Goal: Transaction & Acquisition: Obtain resource

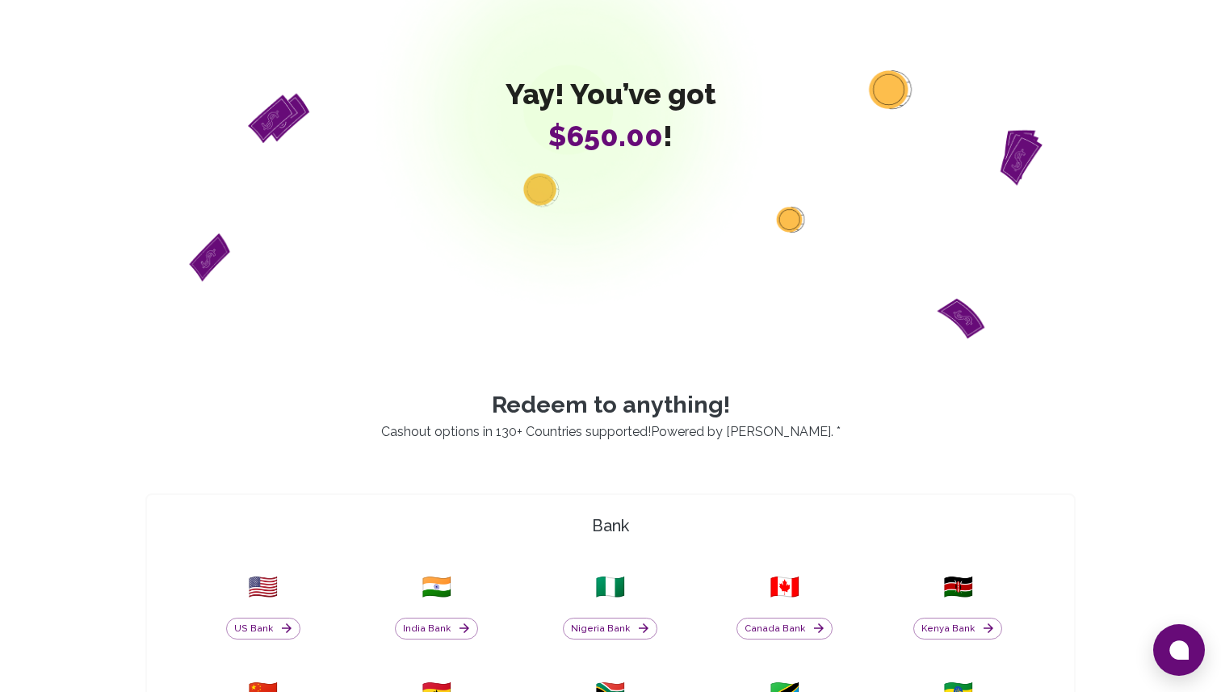
scroll to position [146, 0]
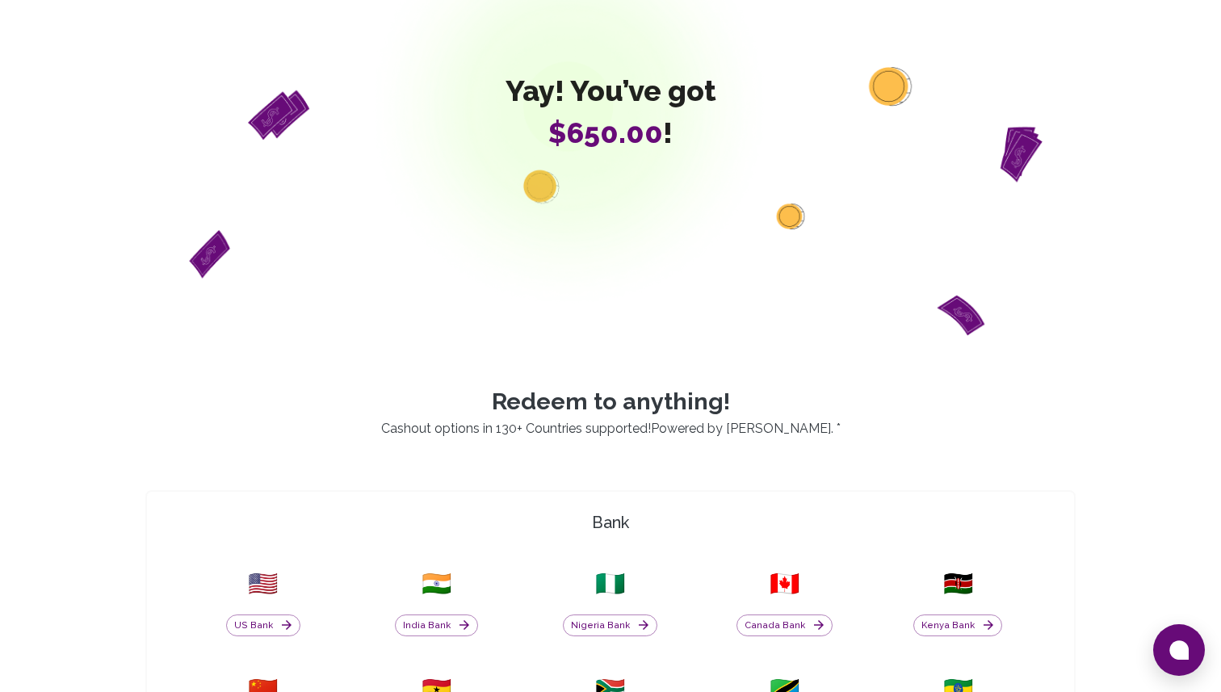
click at [593, 642] on div "🇳🇬 Nigeria Bank" at bounding box center [610, 602] width 154 height 87
click at [598, 630] on button "Nigeria Bank" at bounding box center [610, 625] width 94 height 23
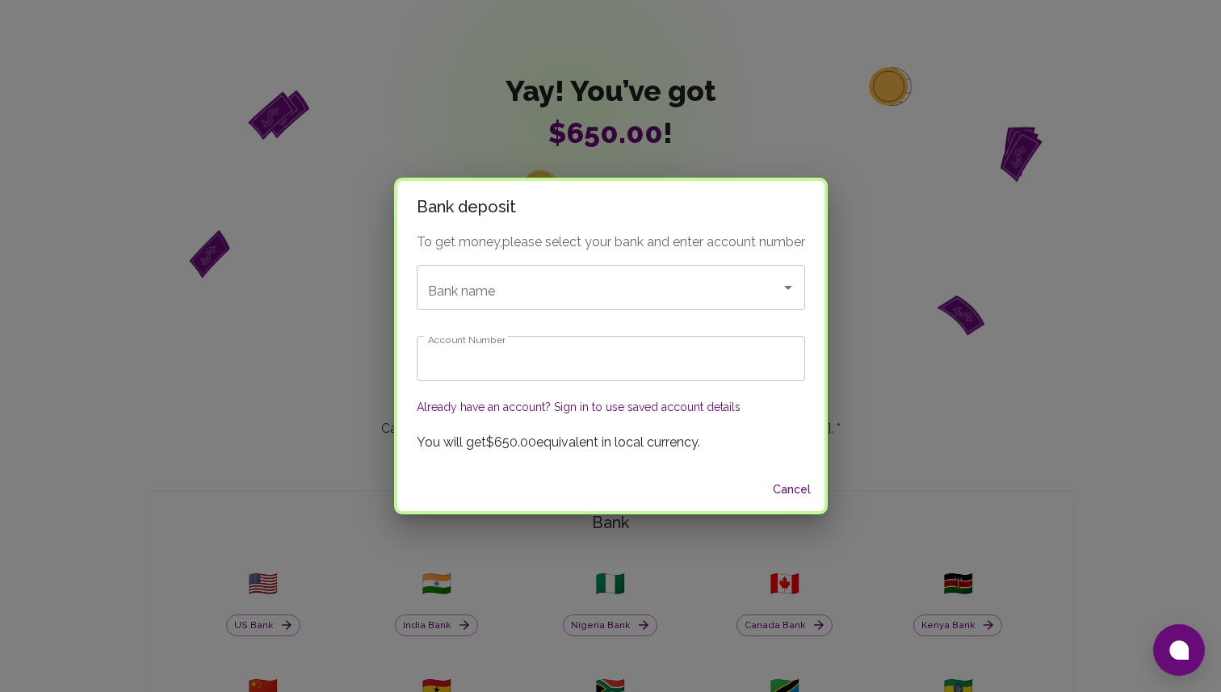
click at [614, 260] on div "To get money, please select your bank and enter account number Bank name Bank n…" at bounding box center [610, 351] width 427 height 236
click at [610, 283] on input "Bank name" at bounding box center [588, 287] width 329 height 31
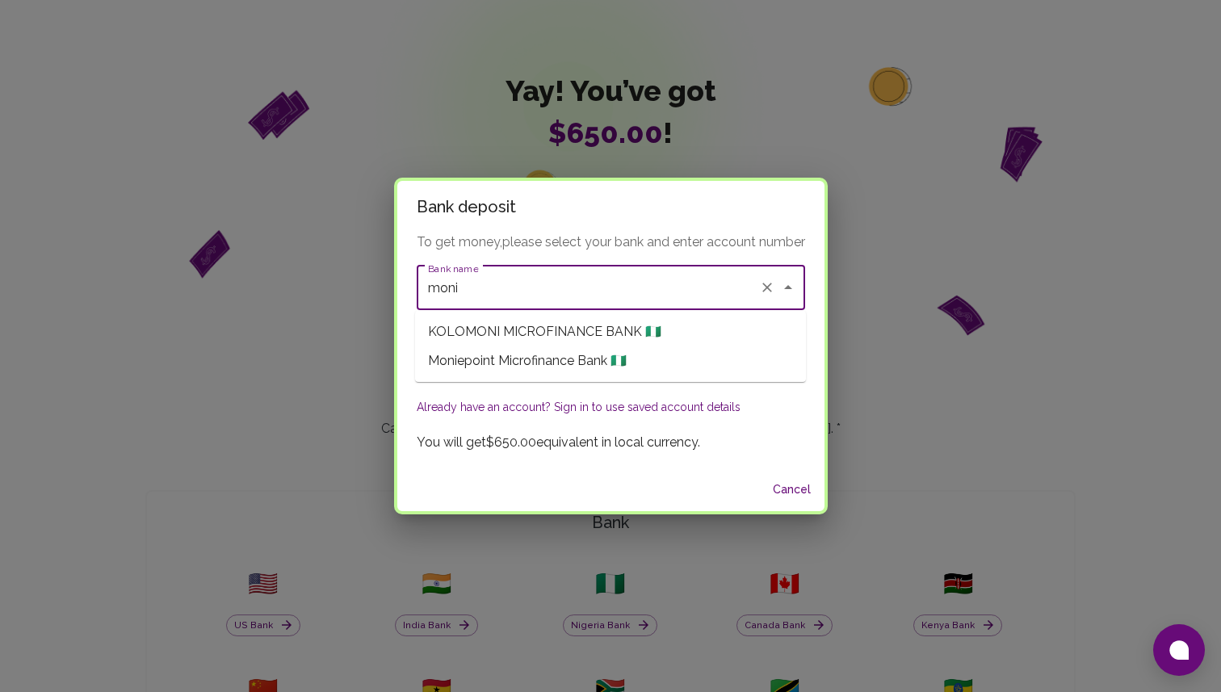
click at [556, 365] on span "Moniepoint Microfinance Bank 🇳🇬" at bounding box center [527, 360] width 199 height 19
type input "Moniepoint Microfinance Bank"
click at [563, 354] on input "Account Number" at bounding box center [611, 358] width 388 height 45
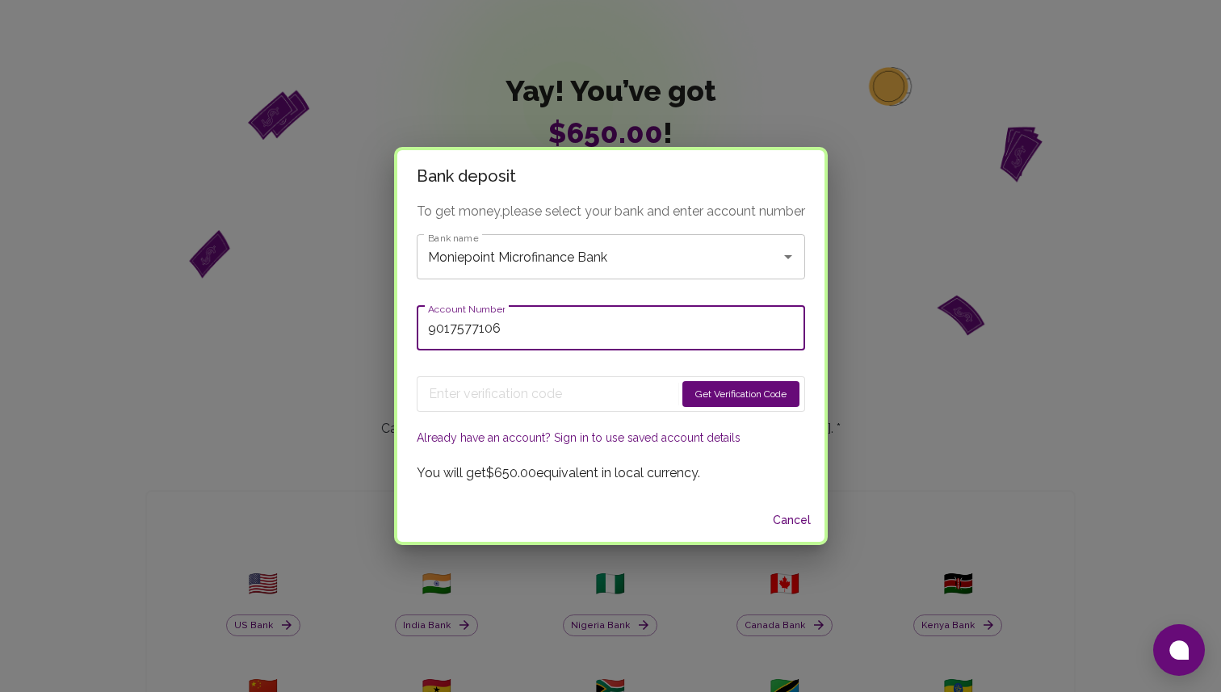
type input "9017577106"
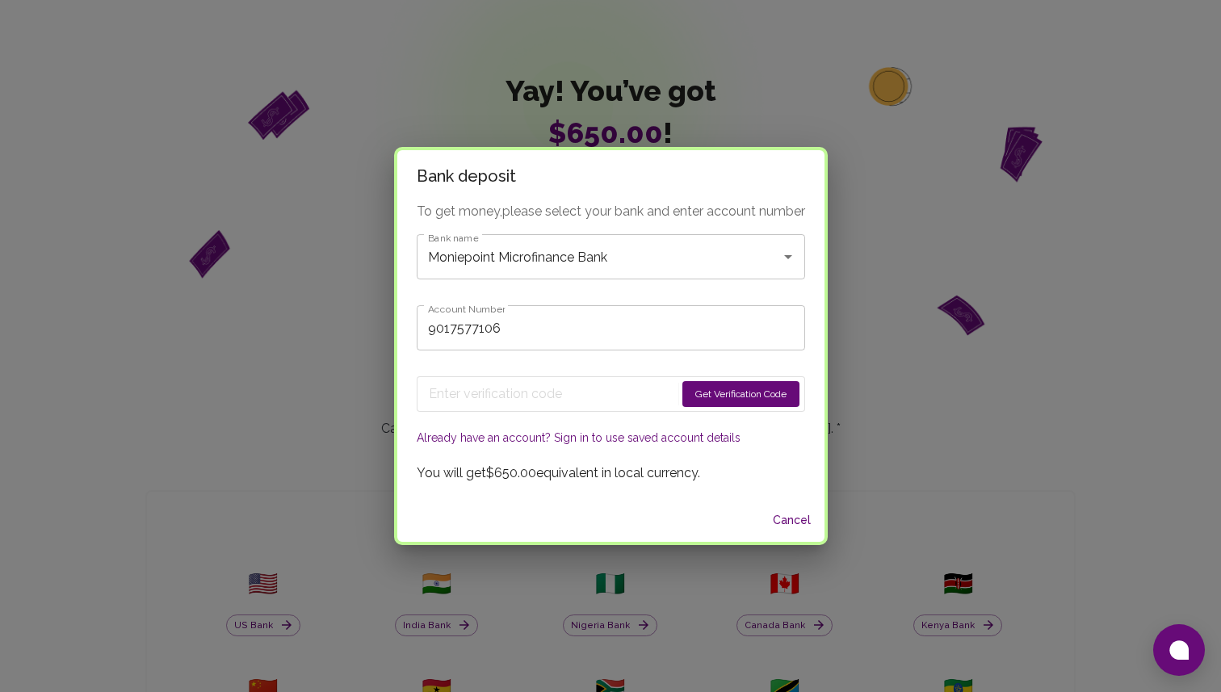
click at [732, 403] on button "Get Verification Code" at bounding box center [740, 394] width 117 height 26
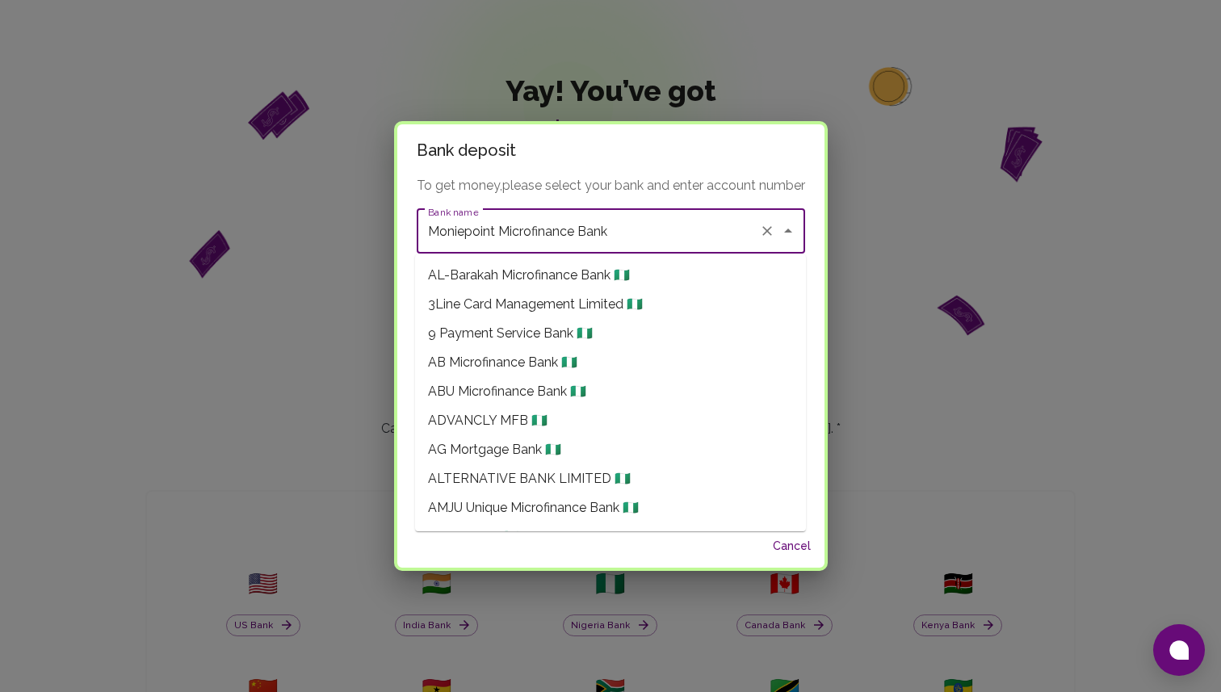
scroll to position [11471, 0]
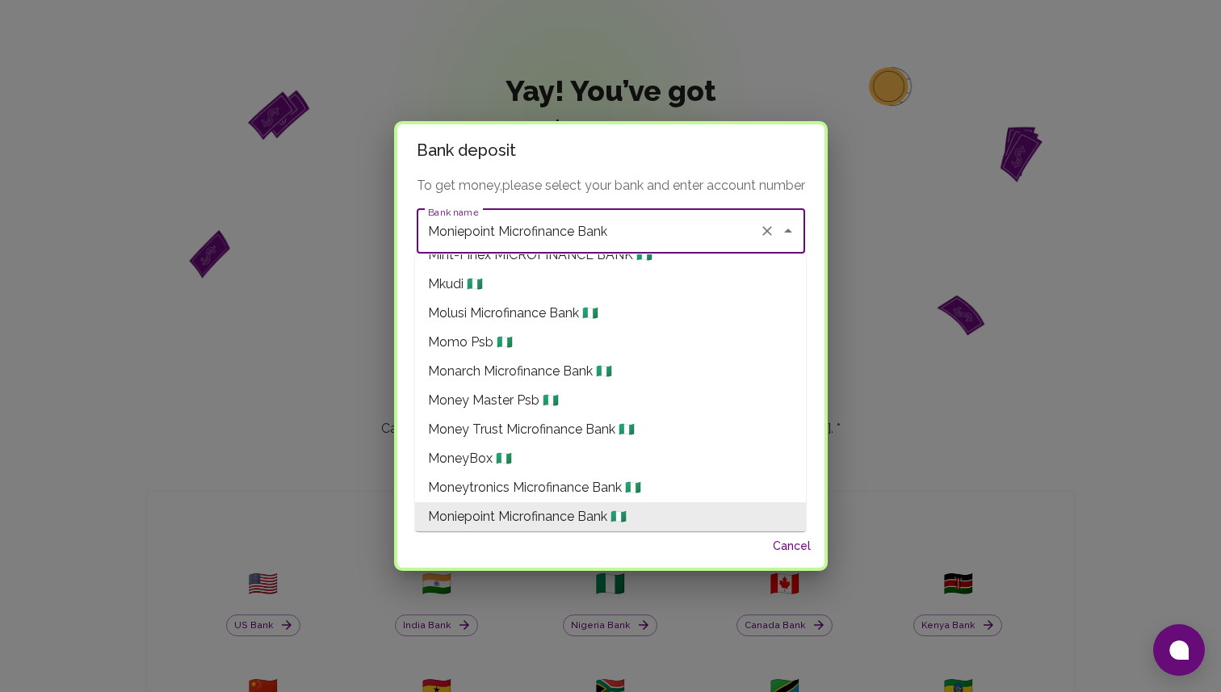
click at [752, 216] on input "Moniepoint Microfinance Bank" at bounding box center [588, 231] width 329 height 31
click at [780, 167] on h2 "Bank deposit" at bounding box center [610, 150] width 427 height 52
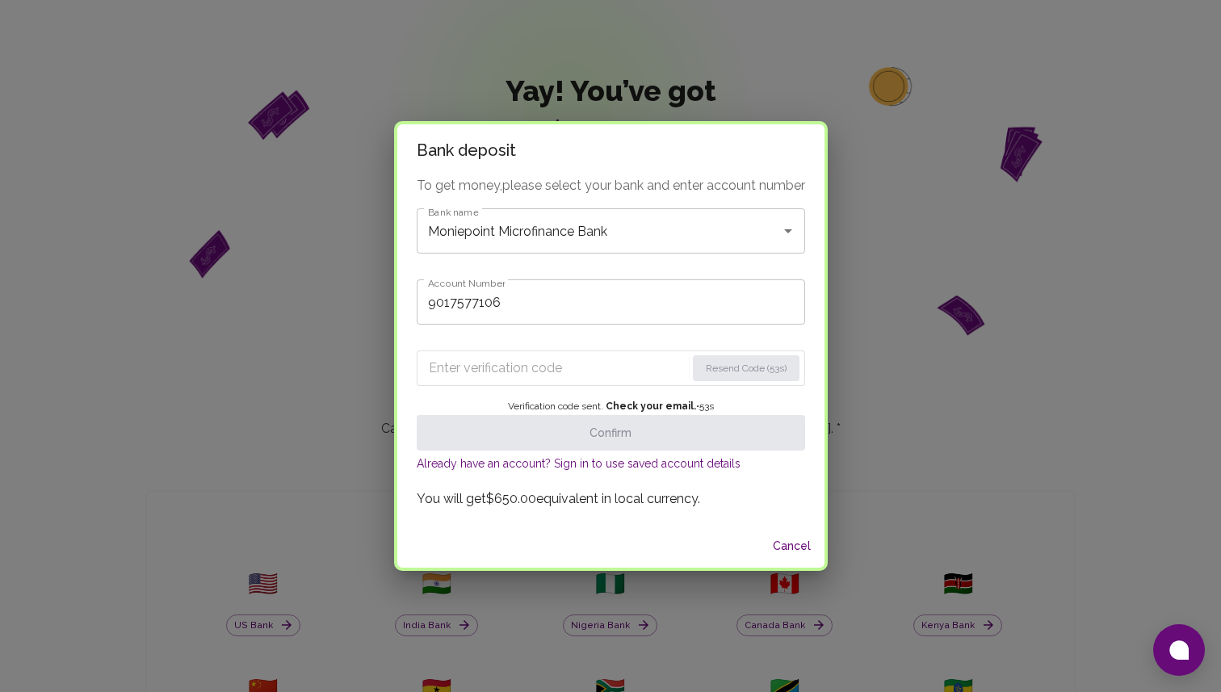
click at [605, 386] on div "Resend Code (53s) Verification code sent. Check your email. • 53 s Confirm Alre…" at bounding box center [611, 406] width 388 height 139
click at [606, 378] on input "Enter verification code" at bounding box center [557, 368] width 257 height 26
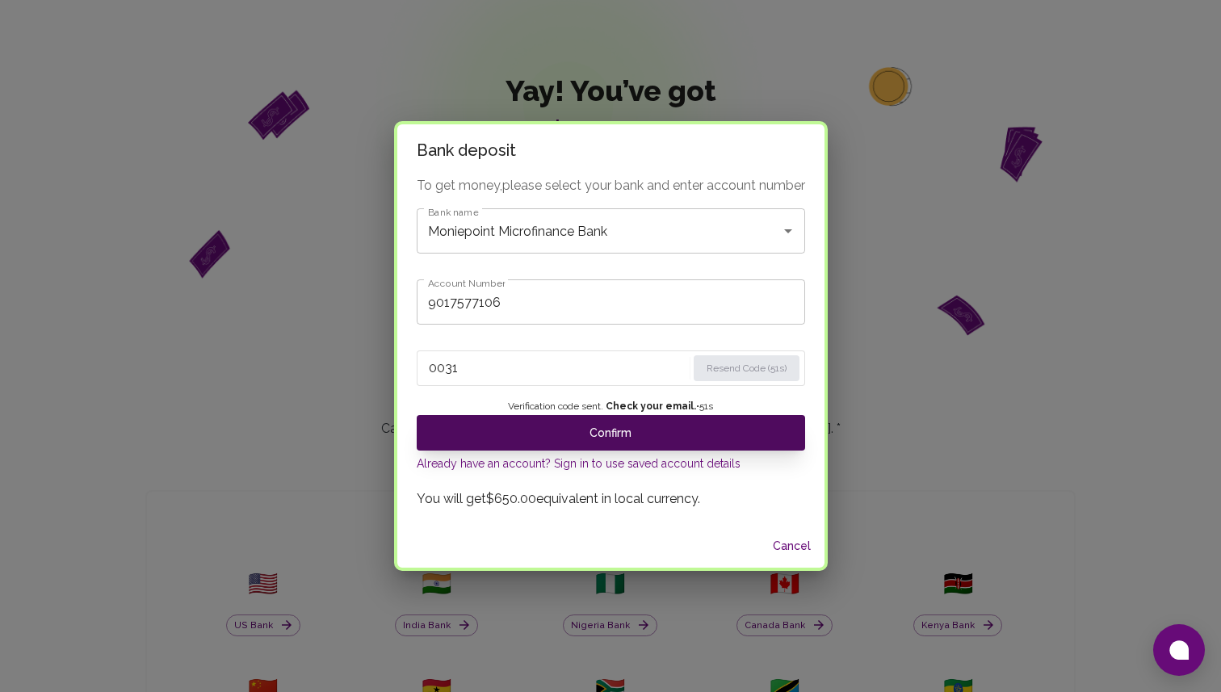
click at [610, 445] on button "Confirm" at bounding box center [611, 433] width 388 height 36
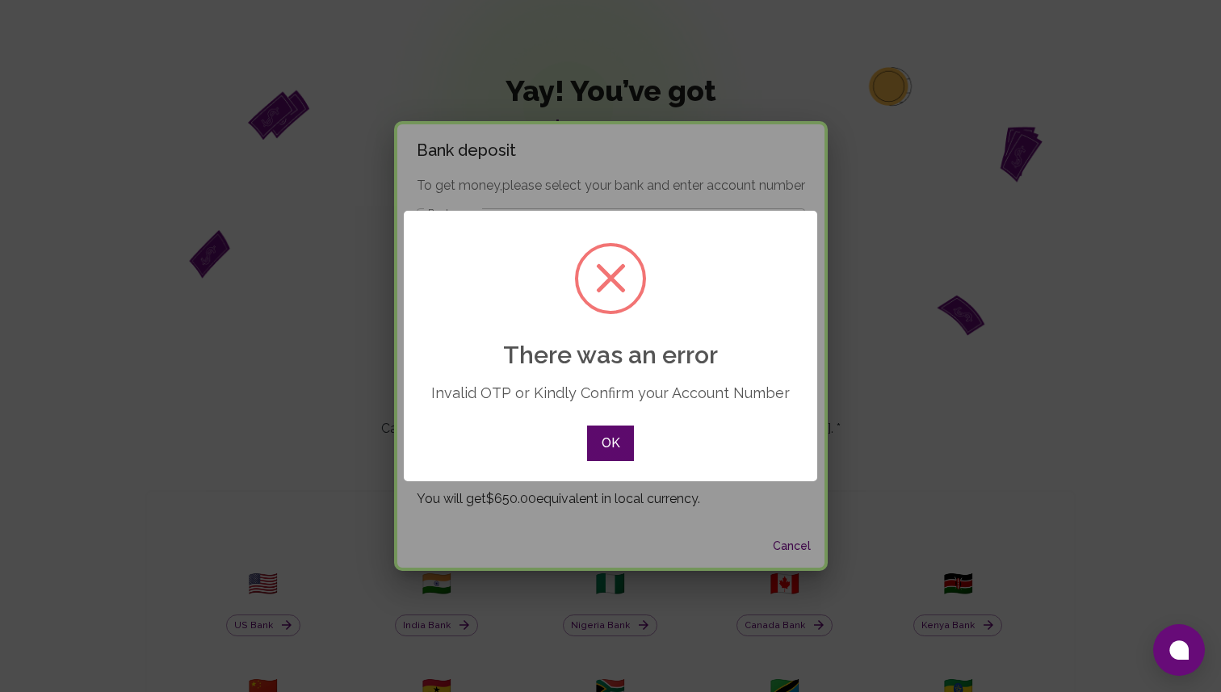
click at [619, 439] on button "OK" at bounding box center [610, 443] width 47 height 36
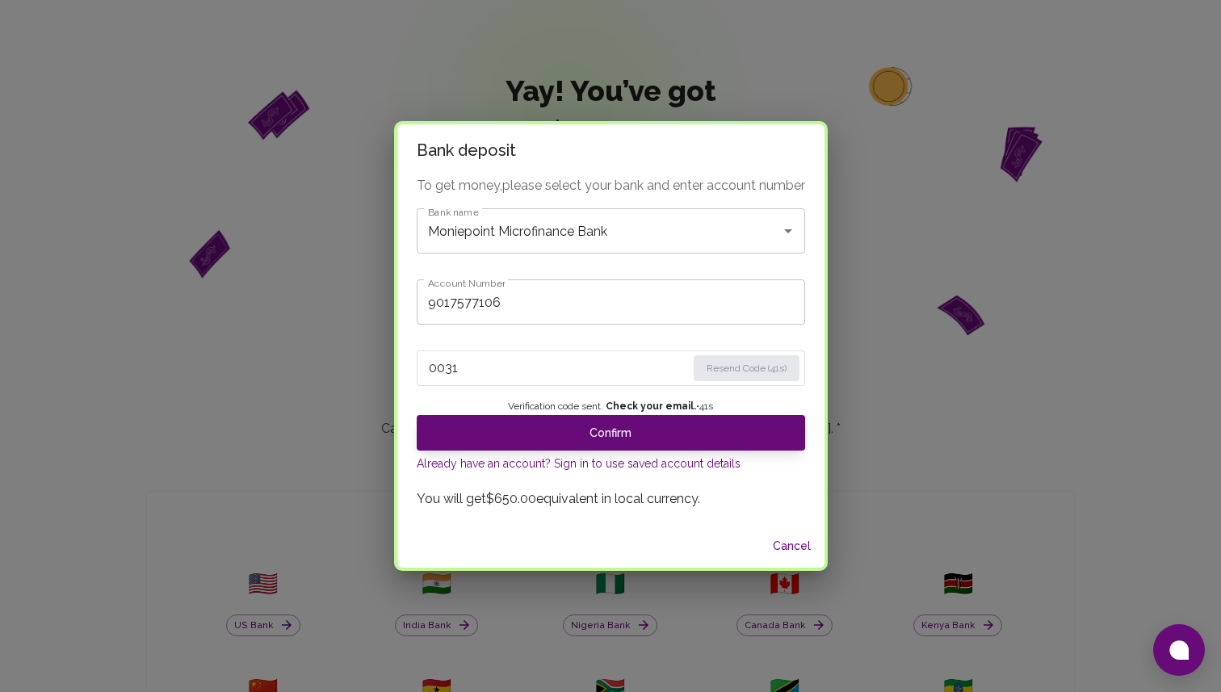
click at [530, 374] on input "0031" at bounding box center [558, 368] width 258 height 26
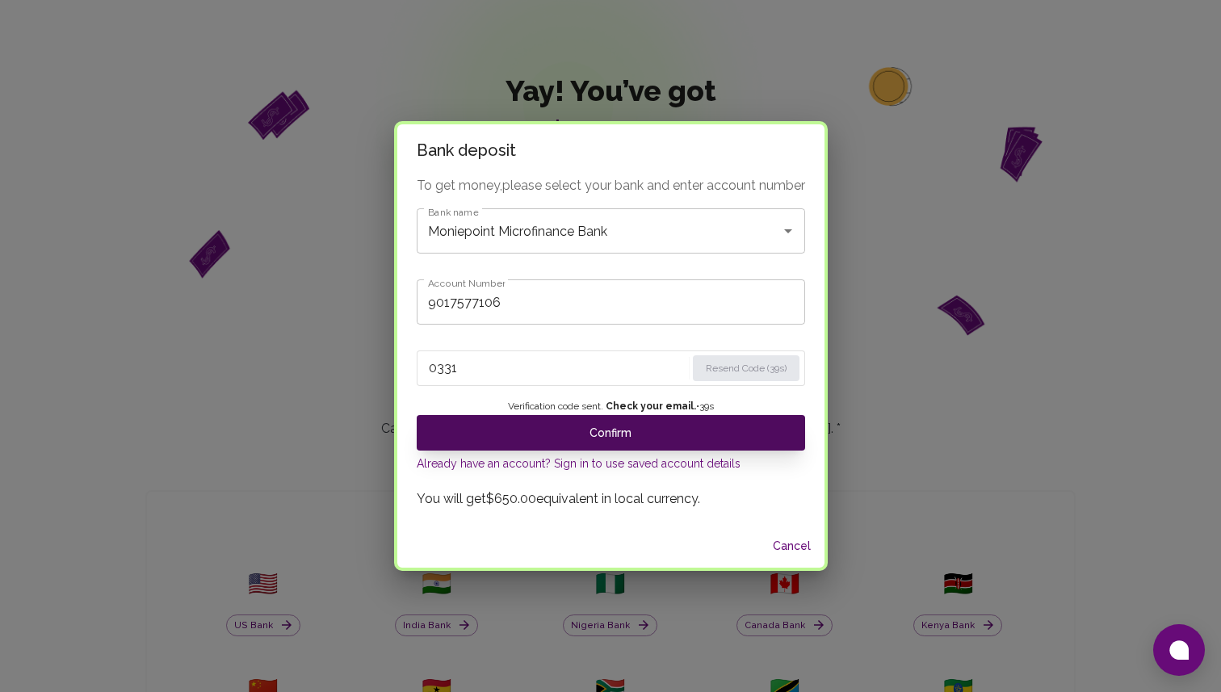
type input "0331"
click at [580, 446] on button "Confirm" at bounding box center [611, 433] width 388 height 36
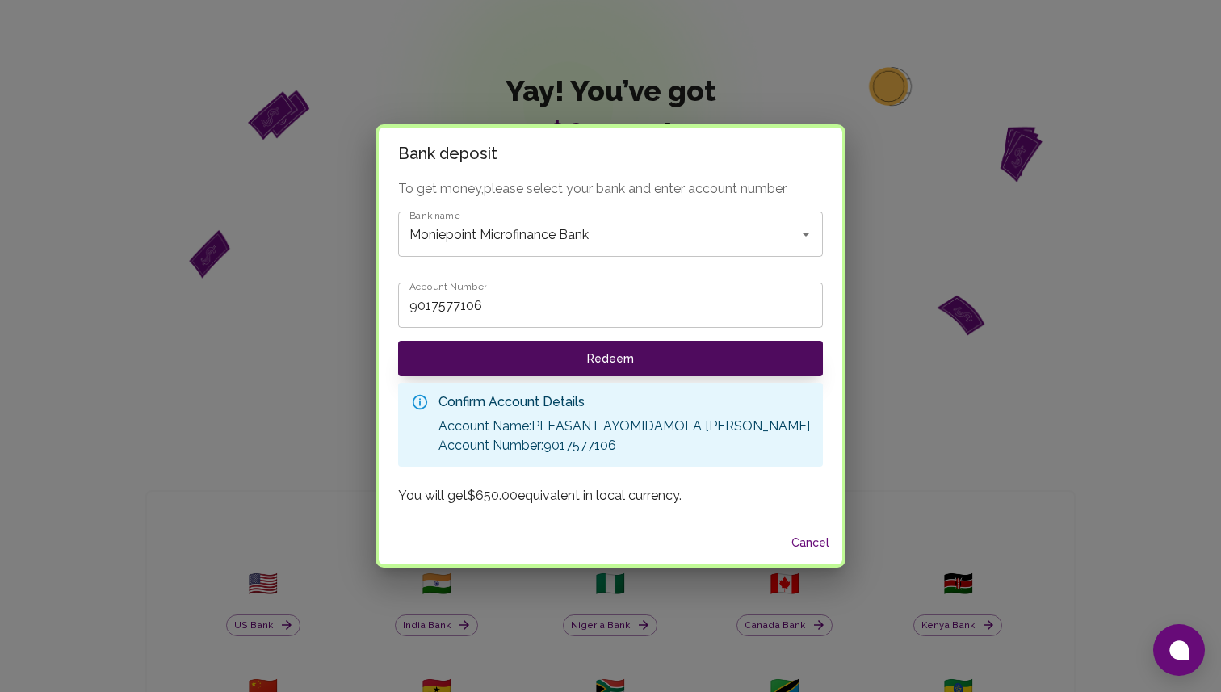
click at [656, 358] on button "Redeem" at bounding box center [610, 359] width 425 height 36
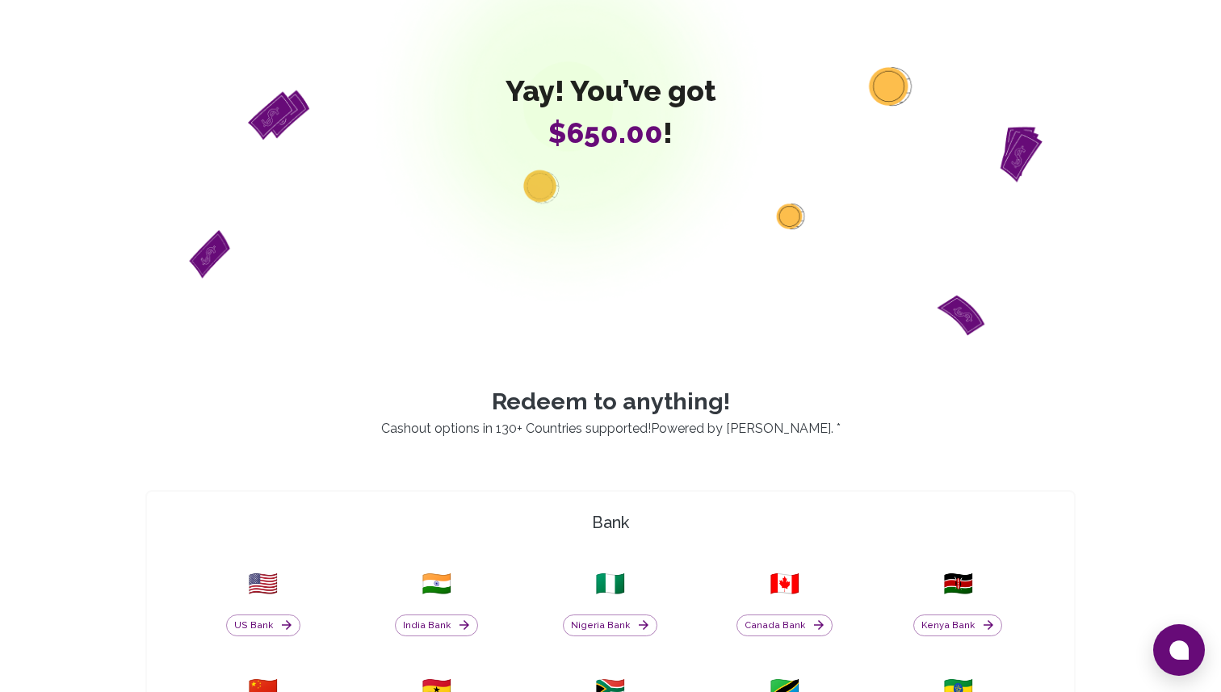
scroll to position [0, 0]
